Goal: Task Accomplishment & Management: Use online tool/utility

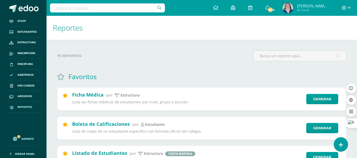
click at [70, 7] on input "text" at bounding box center [107, 7] width 115 height 9
click at [26, 105] on span "Reportes" at bounding box center [24, 107] width 15 height 4
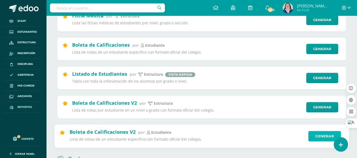
click at [317, 134] on link "Generar" at bounding box center [324, 136] width 32 height 11
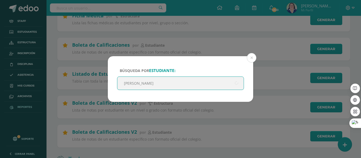
type input "dulce orantes"
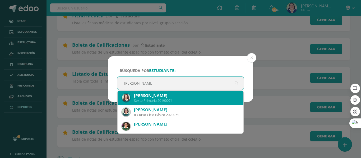
click at [173, 98] on div "Dulce María Orantes Aldana" at bounding box center [186, 96] width 105 height 6
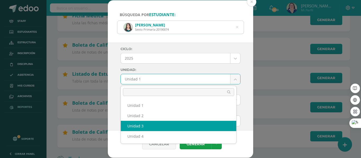
select select "Unidad 3"
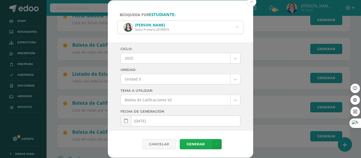
click at [196, 143] on link "Generar" at bounding box center [195, 144] width 32 height 10
click at [250, 2] on button at bounding box center [251, 2] width 10 height 10
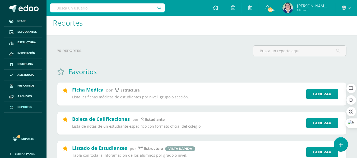
scroll to position [0, 0]
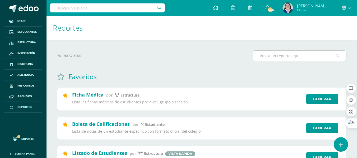
click at [270, 57] on input "text" at bounding box center [299, 56] width 93 height 10
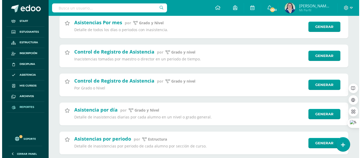
scroll to position [217, 0]
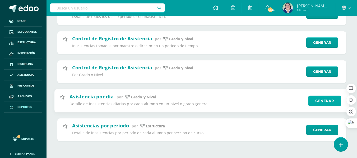
type input "asistencia"
click at [319, 97] on link "Generar" at bounding box center [324, 101] width 32 height 11
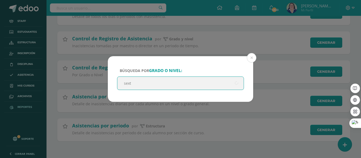
type input "sexto"
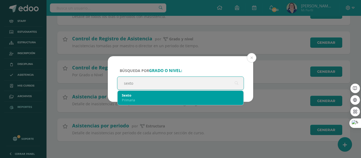
click at [180, 94] on div "Sexto" at bounding box center [180, 95] width 117 height 5
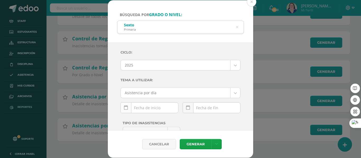
click at [126, 108] on icon at bounding box center [126, 108] width 4 height 4
click at [123, 120] on td at bounding box center [126, 119] width 11 height 11
click at [124, 120] on td at bounding box center [126, 119] width 11 height 11
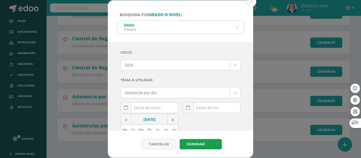
click at [124, 120] on td at bounding box center [126, 119] width 11 height 11
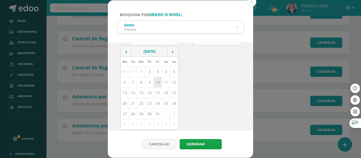
click at [154, 83] on td "10" at bounding box center [157, 82] width 8 height 11
type input "2025-01-10"
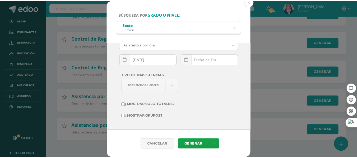
scroll to position [48, 0]
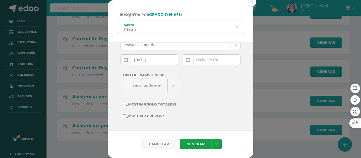
click at [186, 60] on icon at bounding box center [188, 60] width 4 height 4
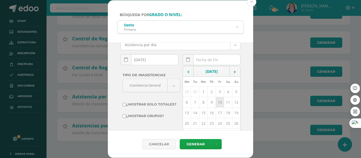
click at [216, 104] on td "10" at bounding box center [219, 102] width 8 height 11
type input "2025-10-10"
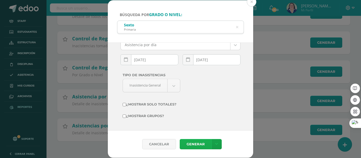
click at [201, 145] on link "Generar" at bounding box center [195, 144] width 32 height 10
click at [253, 2] on button at bounding box center [251, 2] width 10 height 10
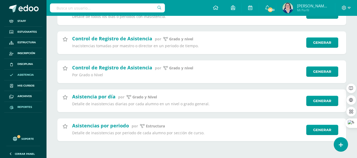
click at [28, 75] on span "Asistencia" at bounding box center [25, 75] width 16 height 4
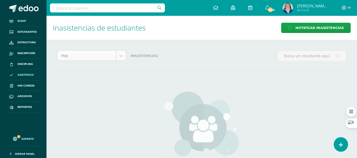
click at [122, 56] on body "Staff Estudiantes Estructura Inscripción Disciplina Asistencia Mis cursos Archi…" at bounding box center [178, 107] width 357 height 214
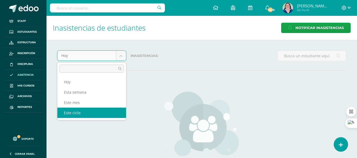
select select "cycle"
